Goal: Task Accomplishment & Management: Manage account settings

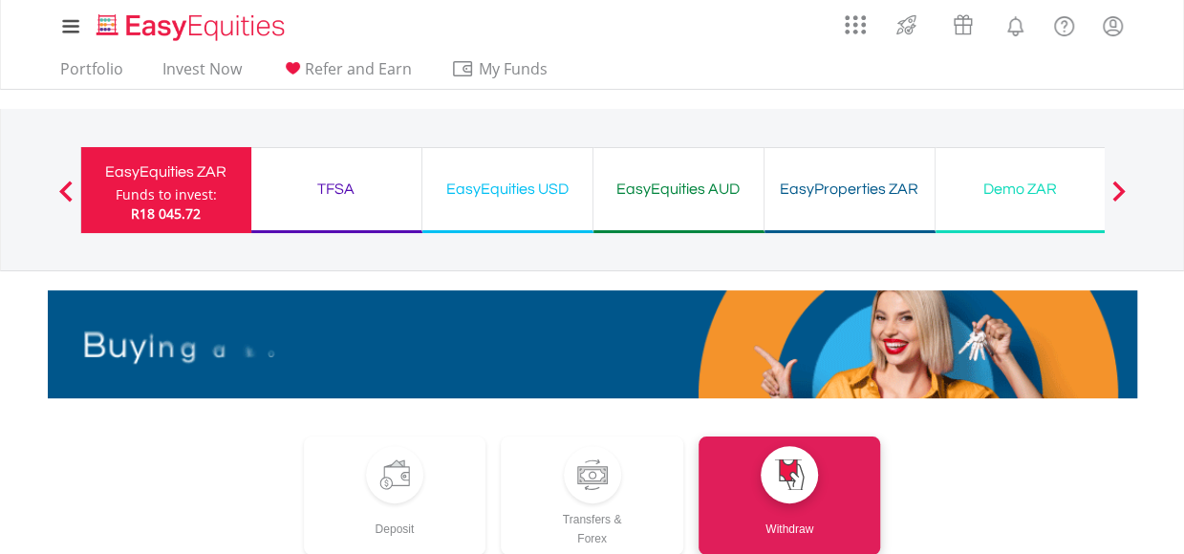
click at [347, 184] on div "TFSA" at bounding box center [336, 189] width 147 height 27
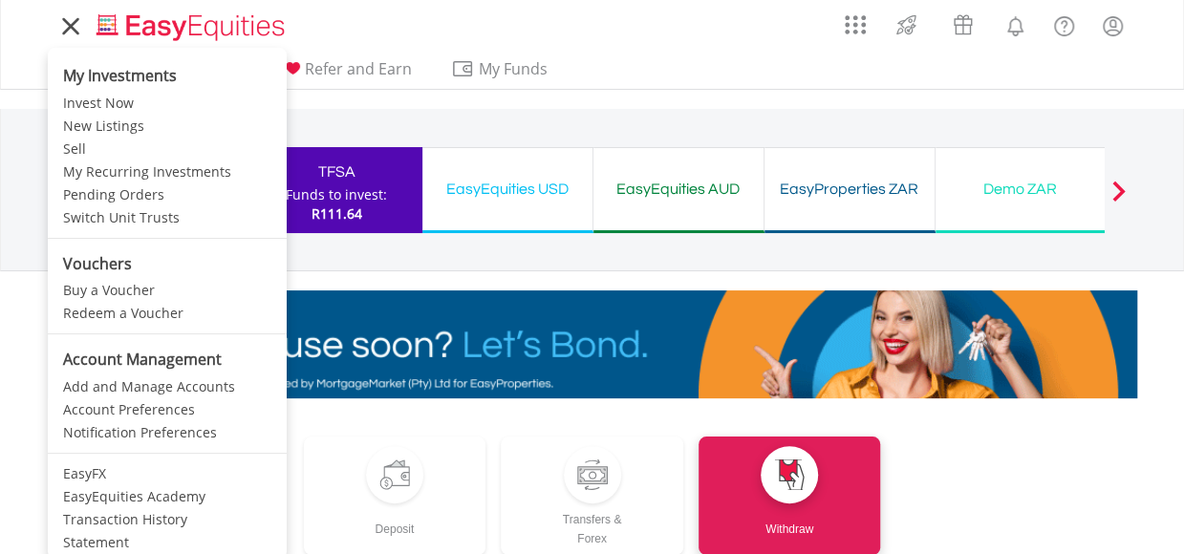
click at [76, 33] on icon at bounding box center [70, 26] width 27 height 24
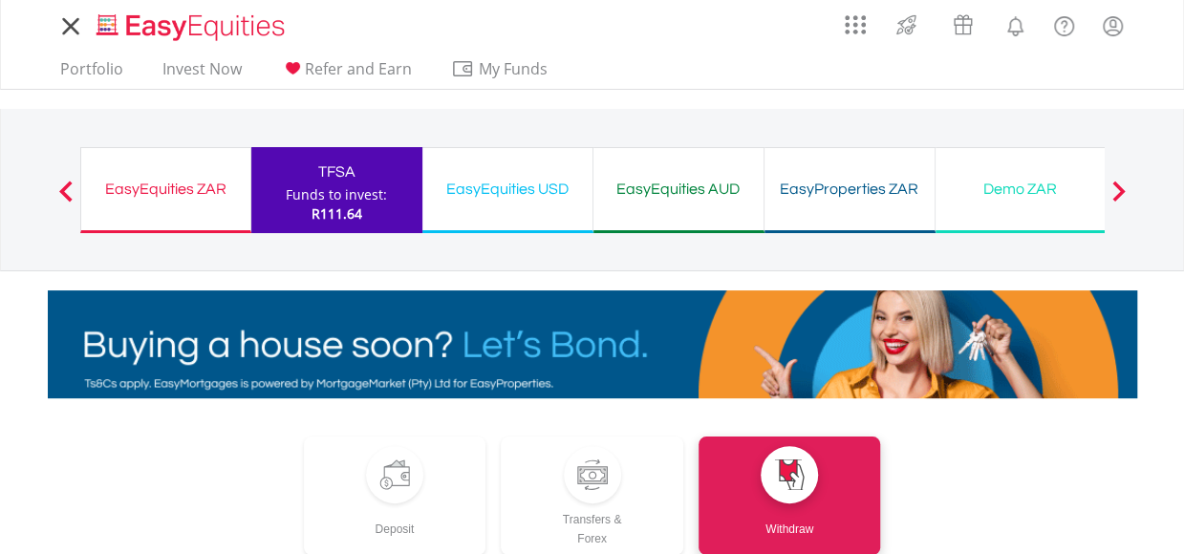
click at [76, 33] on icon at bounding box center [70, 26] width 27 height 24
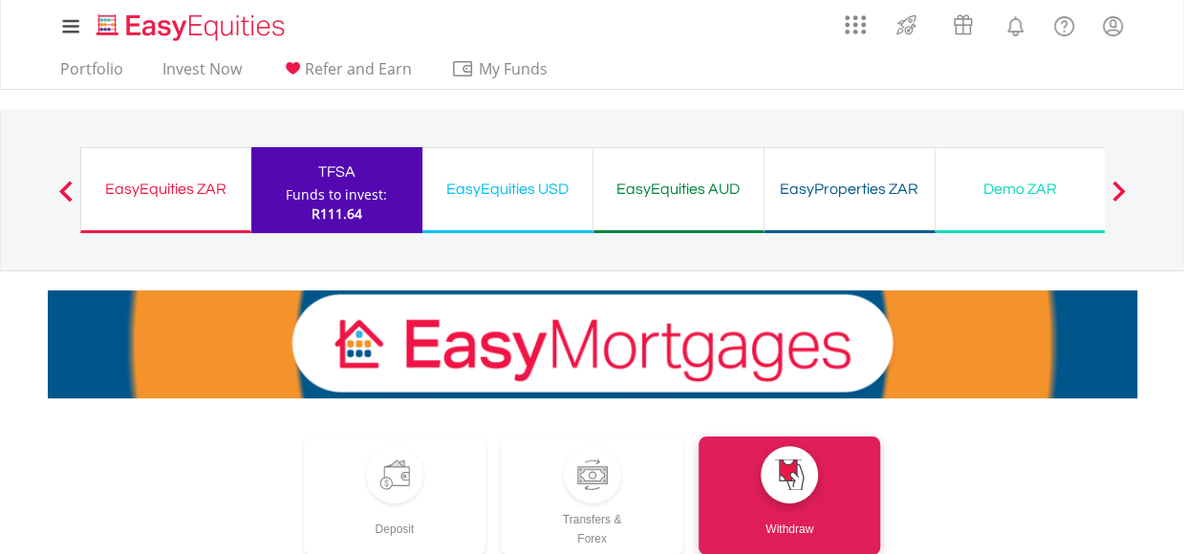
click at [570, 112] on div "Previous EasyEquities ZAR Funds to invest: R111.64 TFSA Funds to invest: R111.6…" at bounding box center [592, 190] width 1025 height 162
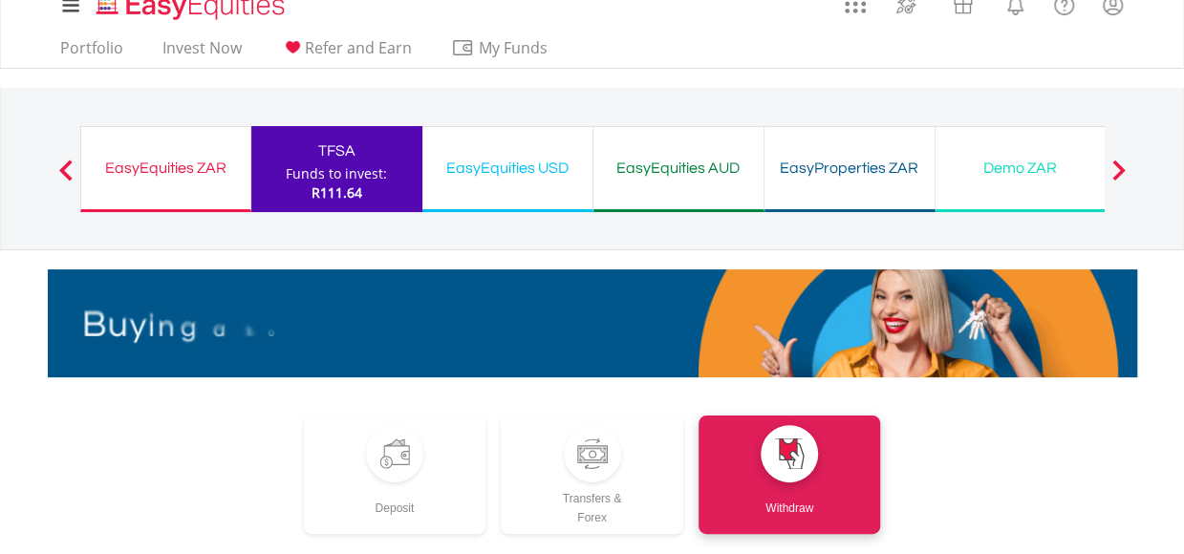
scroll to position [19, 0]
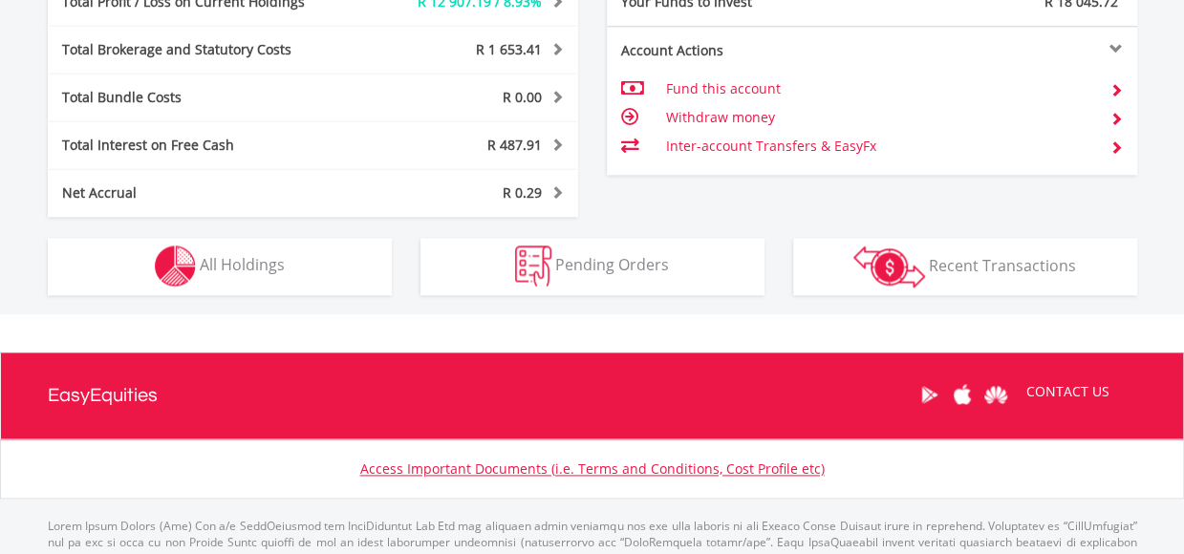
scroll to position [1175, 0]
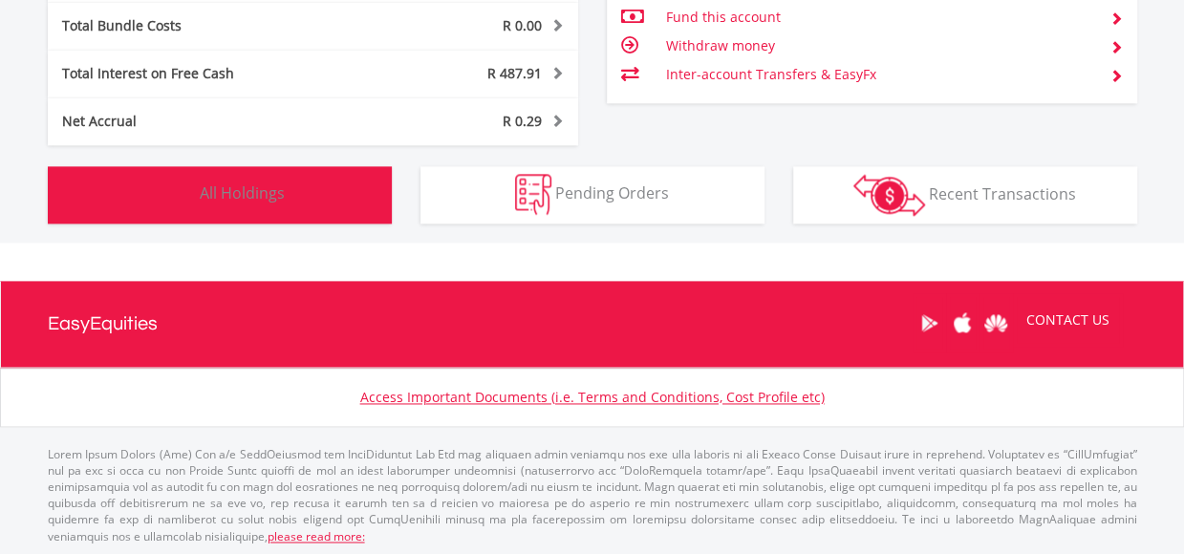
click at [256, 211] on button "Holdings All Holdings" at bounding box center [220, 194] width 344 height 57
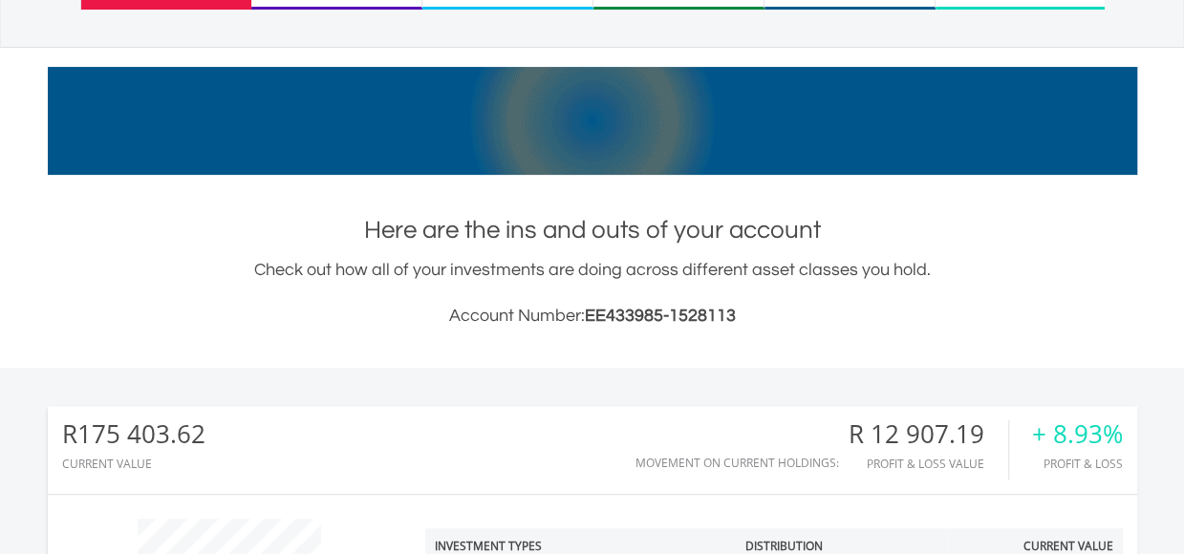
scroll to position [67, 0]
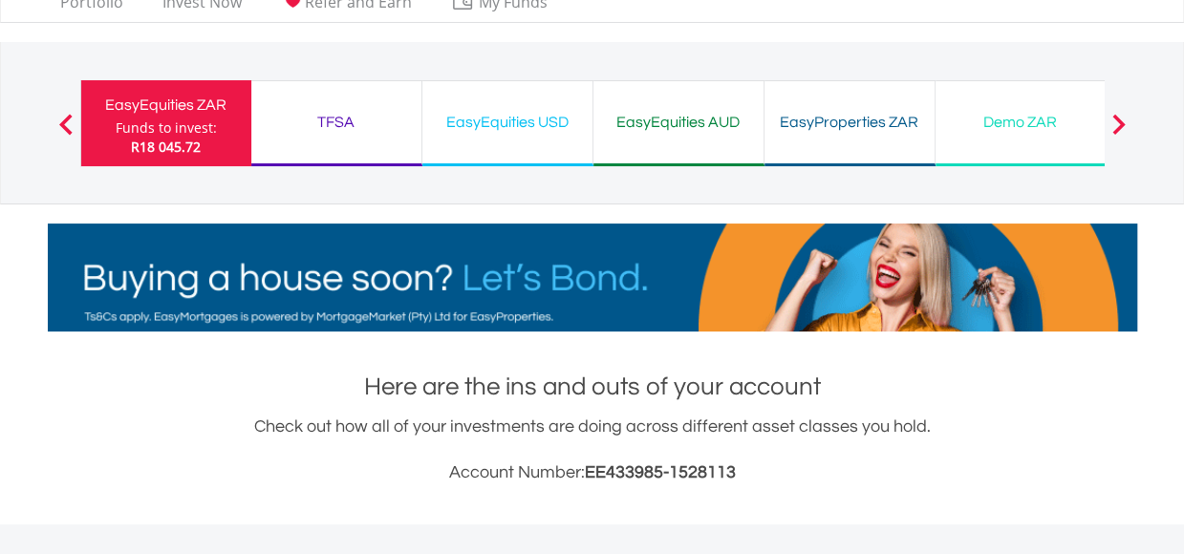
click at [365, 122] on div "TFSA" at bounding box center [336, 122] width 147 height 27
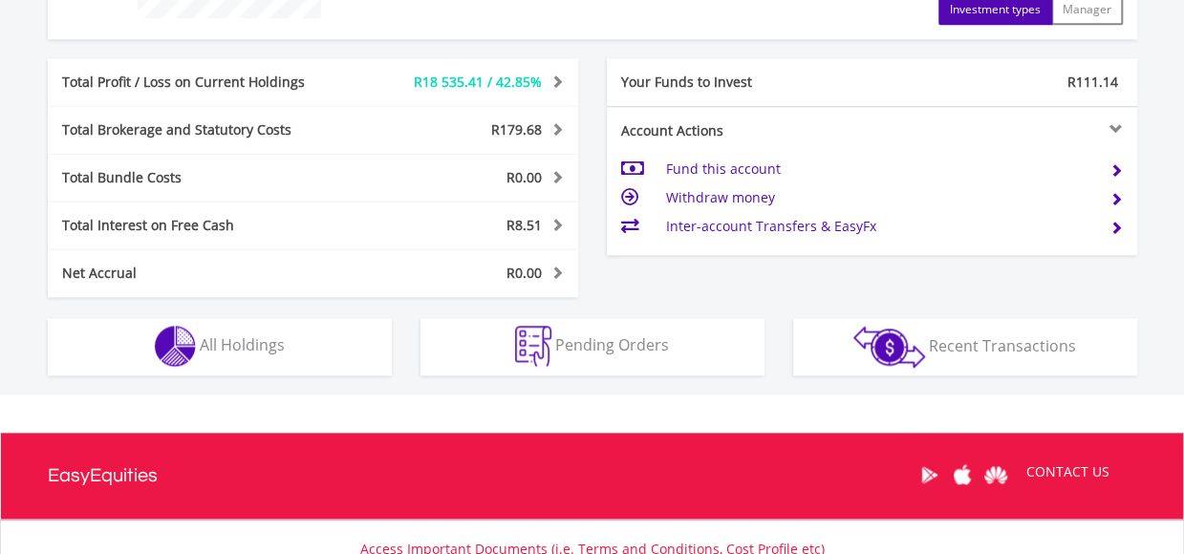
scroll to position [901, 0]
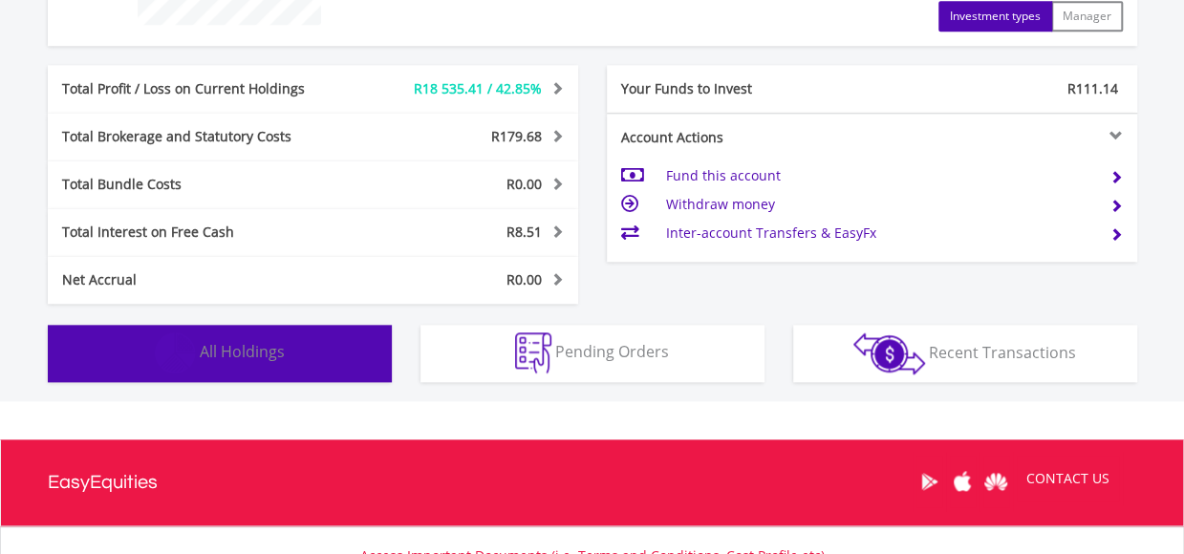
click at [366, 358] on button "Holdings All Holdings" at bounding box center [220, 353] width 344 height 57
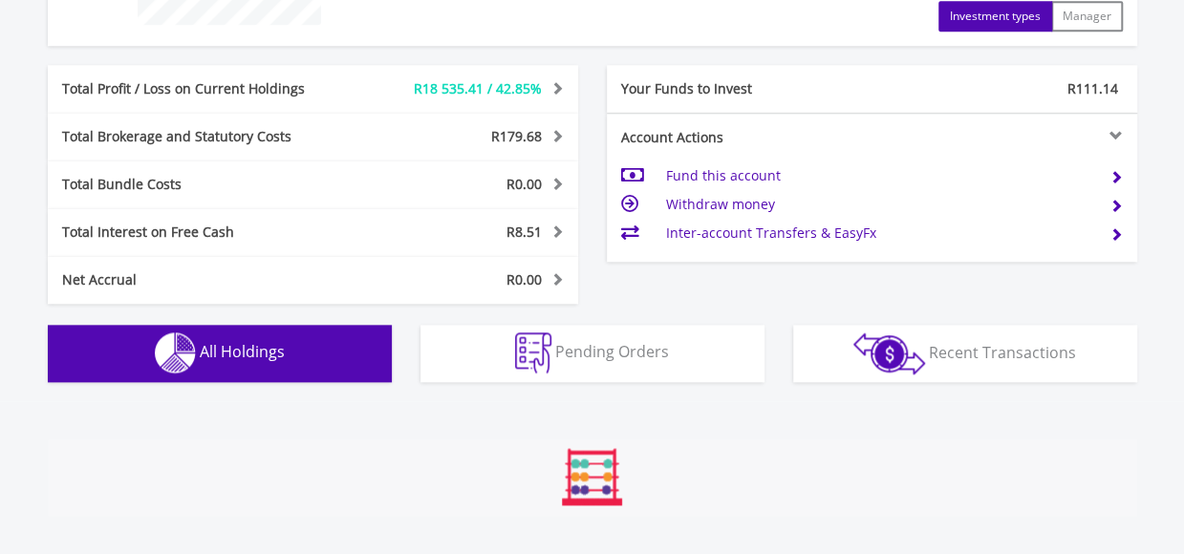
scroll to position [1339, 0]
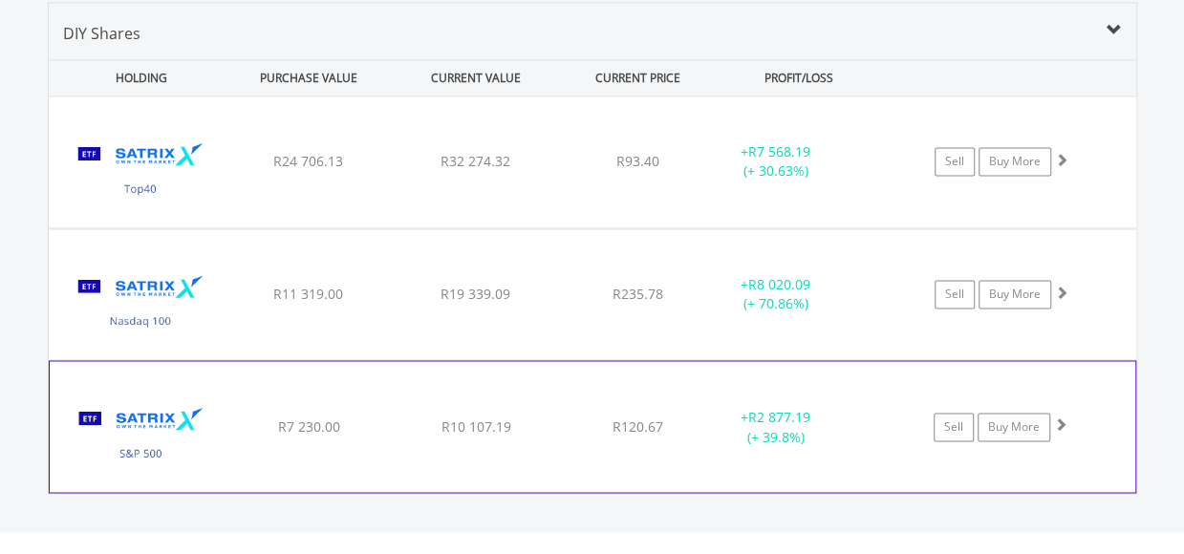
click at [583, 171] on div "R120.67" at bounding box center [638, 161] width 152 height 19
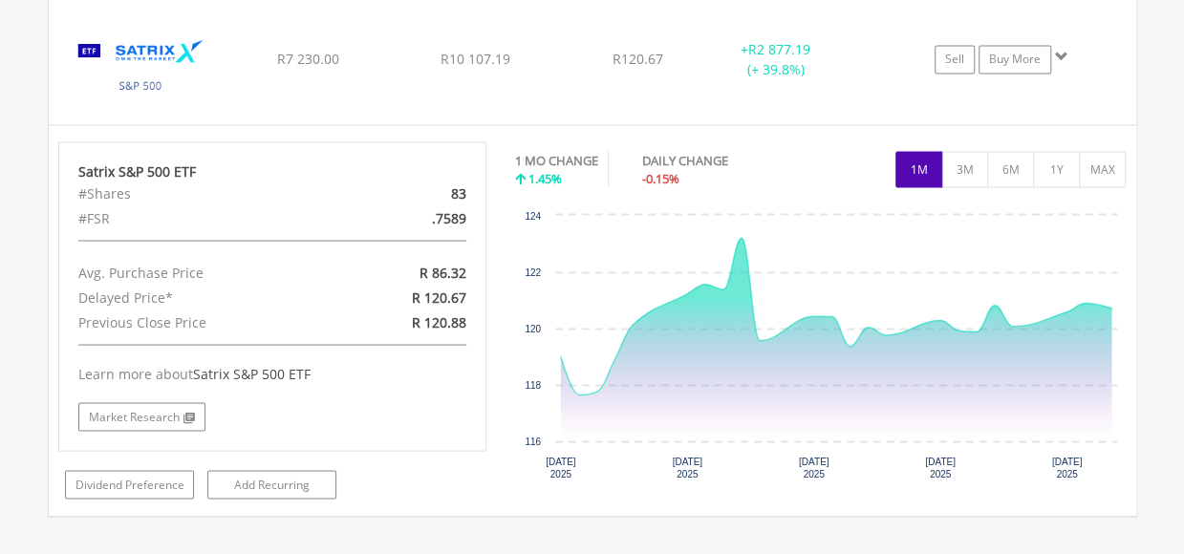
scroll to position [1617, 0]
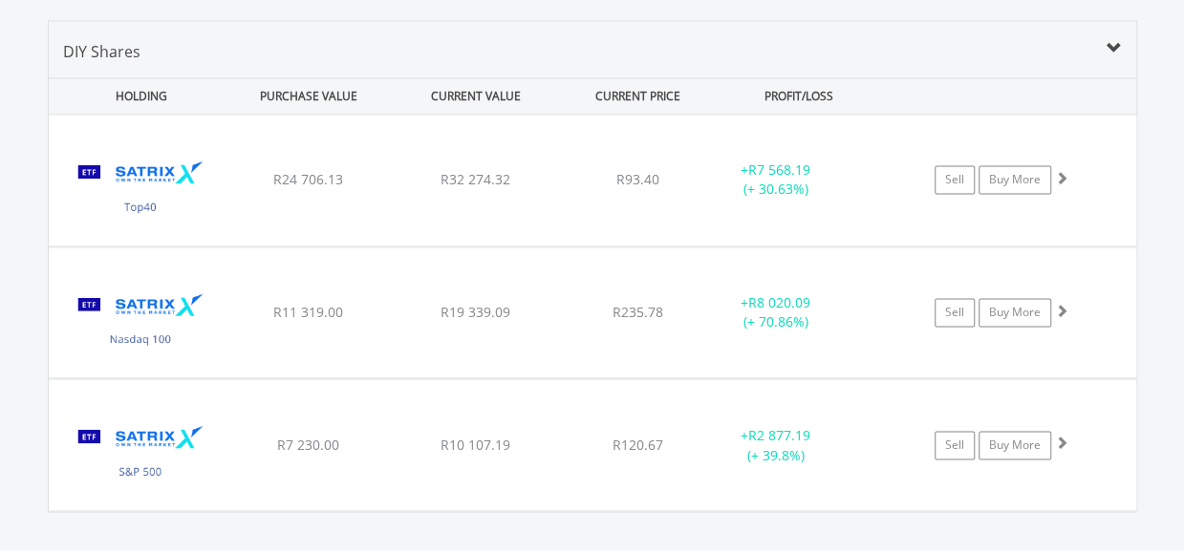
scroll to position [1311, 0]
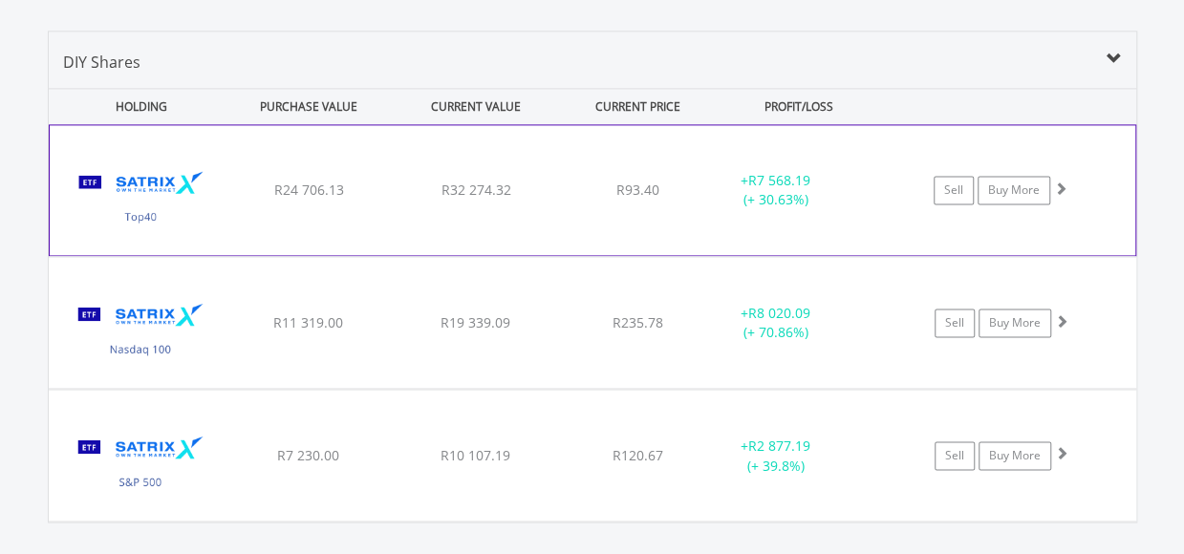
click at [736, 218] on div "﻿ Satrix 40 ETF R24 706.13 R32 274.32 R93.40 + R7 568.19 (+ 30.63%) Sell Buy Mo…" at bounding box center [593, 190] width 1086 height 130
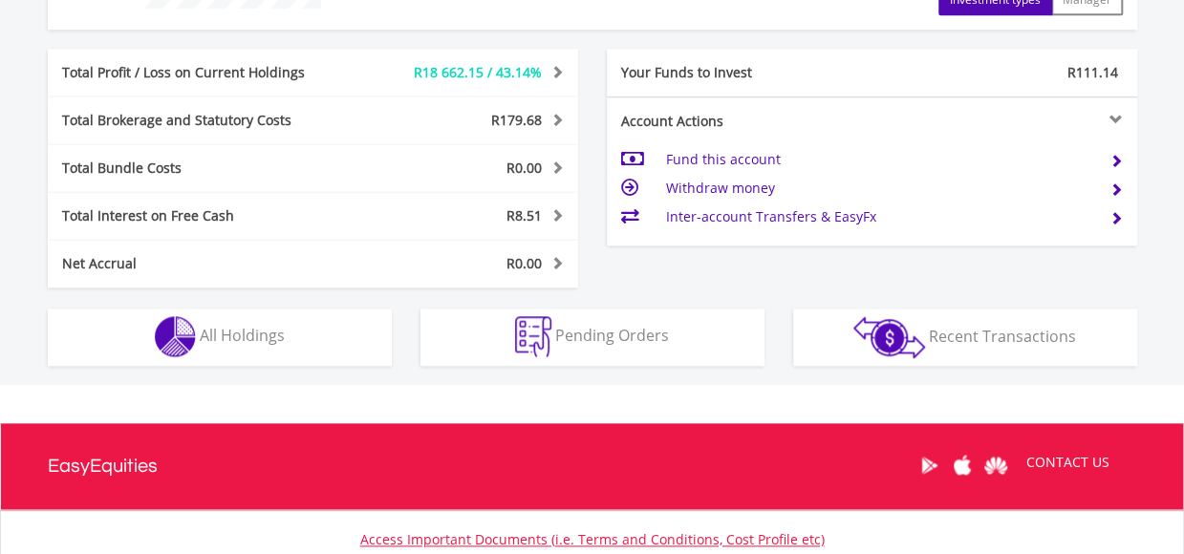
scroll to position [916, 0]
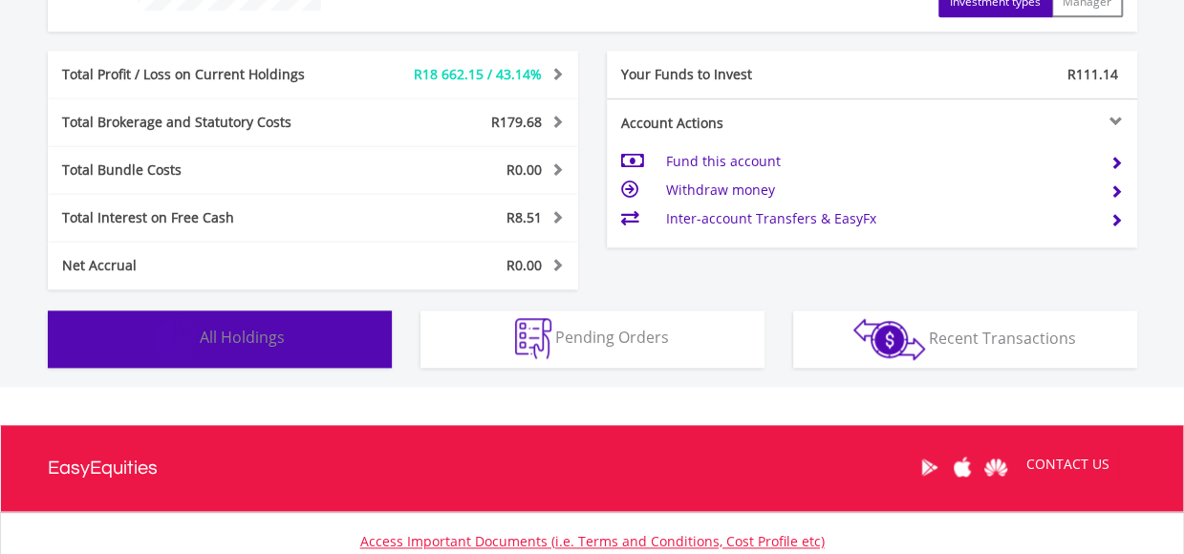
click at [281, 330] on span "All Holdings" at bounding box center [242, 337] width 85 height 21
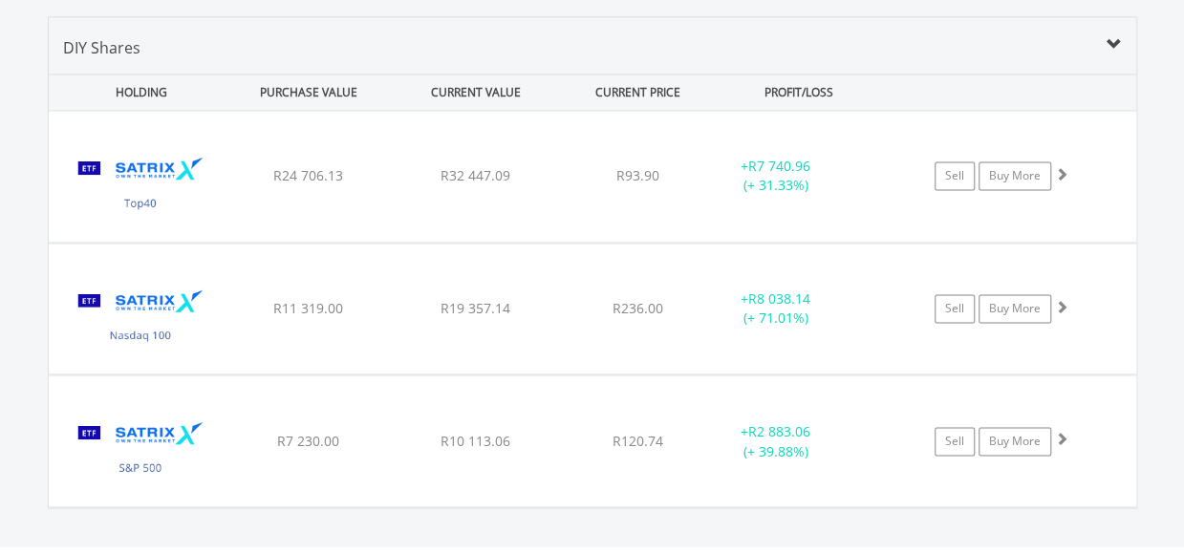
scroll to position [1313, 0]
